Goal: Task Accomplishment & Management: Manage account settings

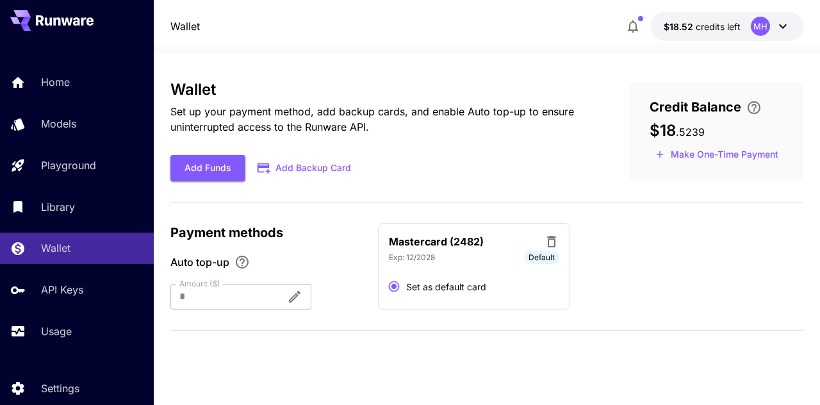
click at [465, 266] on div "Mastercard (2482) Exp: [CREDIT_CARD_DATA] Default Set as default card" at bounding box center [474, 266] width 192 height 87
click at [553, 239] on icon at bounding box center [551, 242] width 9 height 12
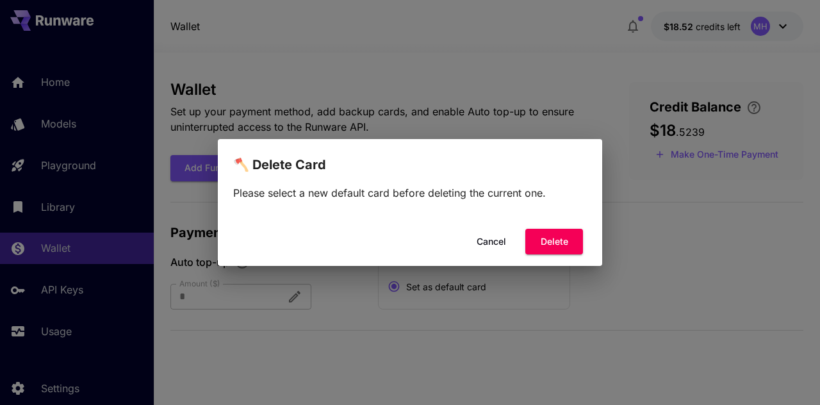
click at [503, 245] on button "Cancel" at bounding box center [491, 242] width 58 height 26
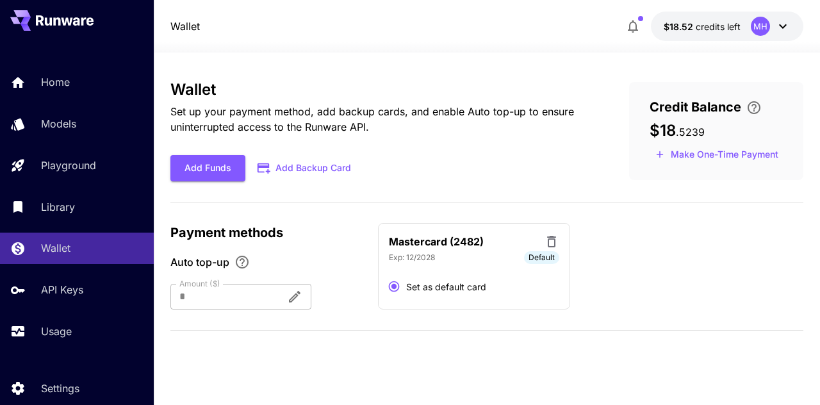
click at [636, 26] on icon "button" at bounding box center [632, 26] width 10 height 13
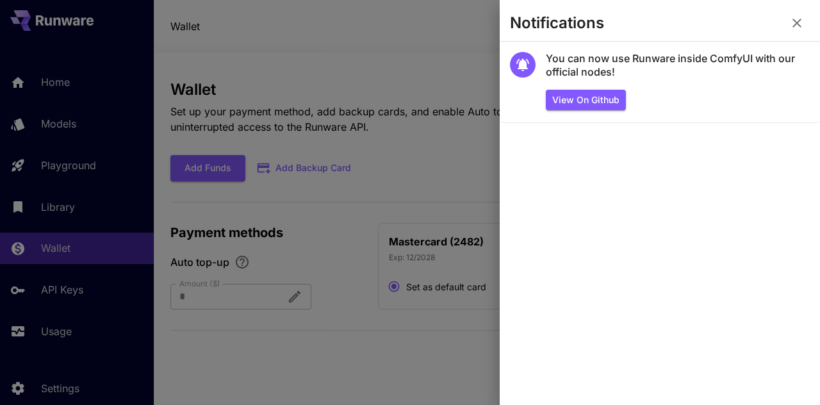
click at [799, 22] on icon "button" at bounding box center [796, 22] width 15 height 15
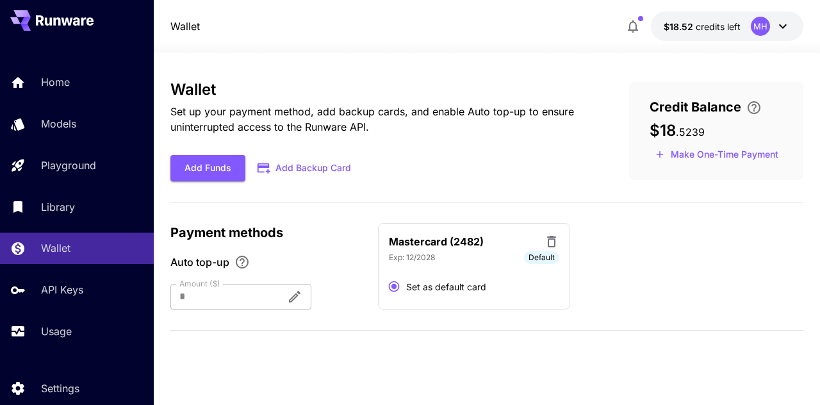
click at [785, 29] on icon at bounding box center [782, 26] width 15 height 15
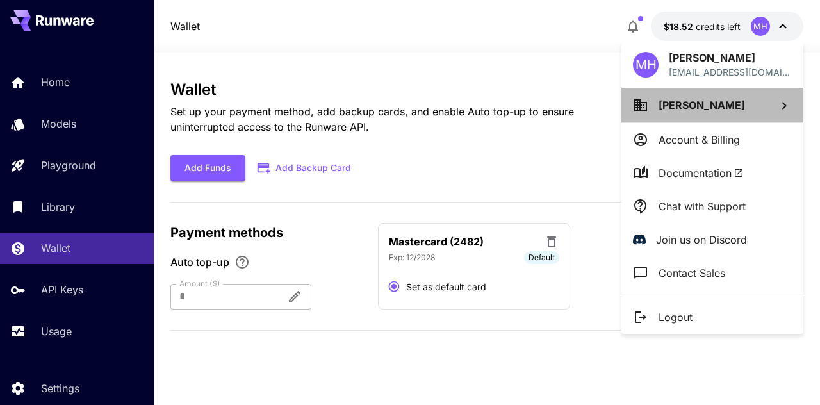
click at [789, 106] on icon at bounding box center [783, 105] width 15 height 15
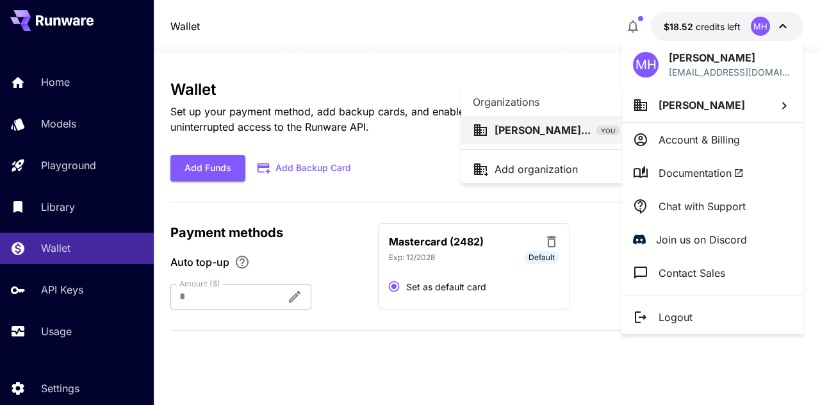
click at [72, 324] on div at bounding box center [410, 202] width 820 height 405
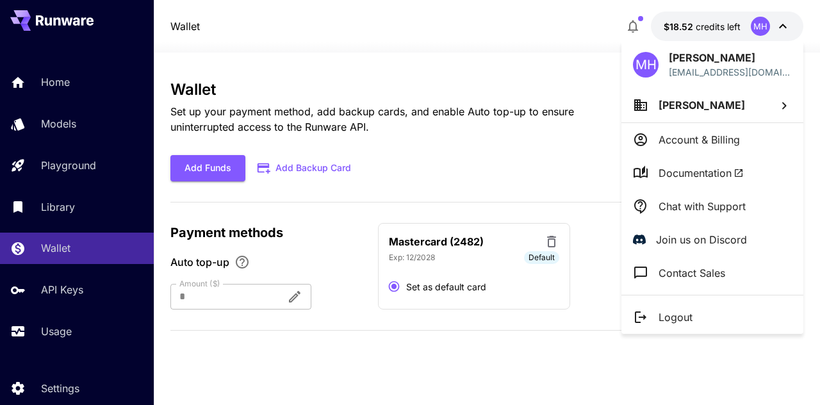
click at [383, 56] on div at bounding box center [410, 202] width 820 height 405
